Goal: Navigation & Orientation: Find specific page/section

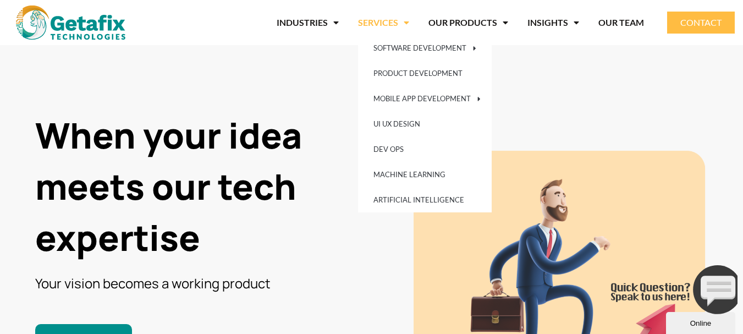
click at [381, 23] on link "SERVICES" at bounding box center [383, 22] width 51 height 25
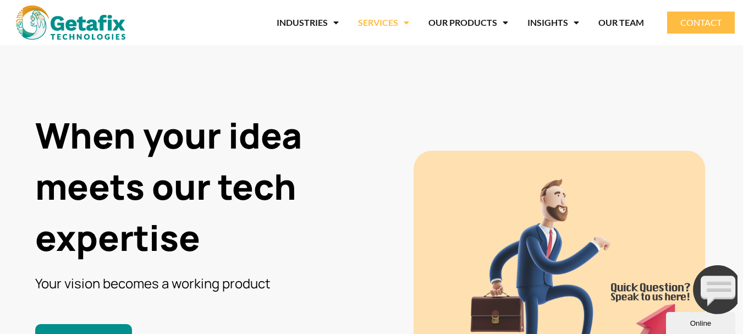
click at [381, 23] on link "SERVICES" at bounding box center [383, 22] width 51 height 25
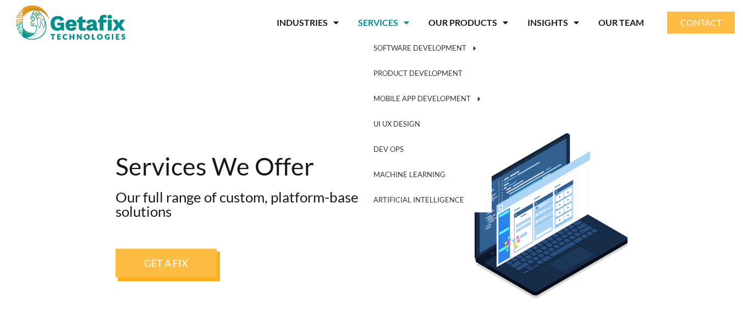
click at [375, 23] on link "SERVICES" at bounding box center [383, 22] width 51 height 25
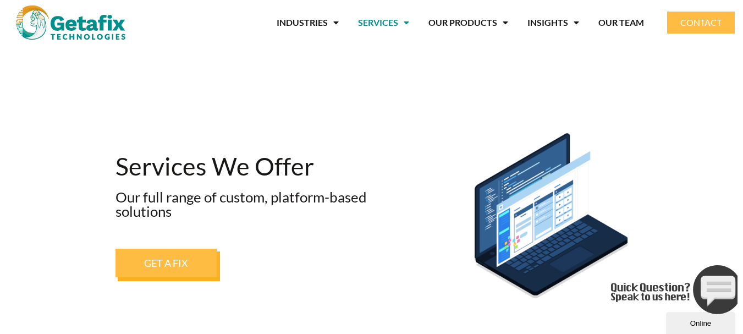
click at [375, 23] on link "SERVICES" at bounding box center [383, 22] width 51 height 25
